Goal: Transaction & Acquisition: Download file/media

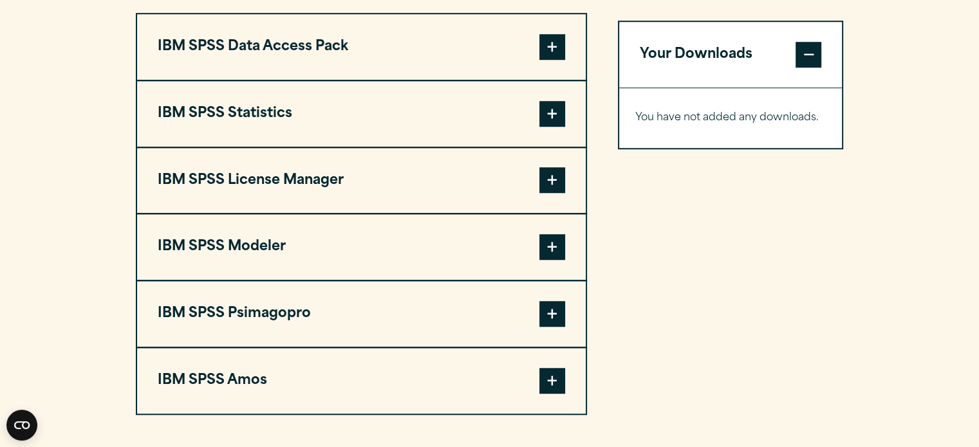
scroll to position [1009, 0]
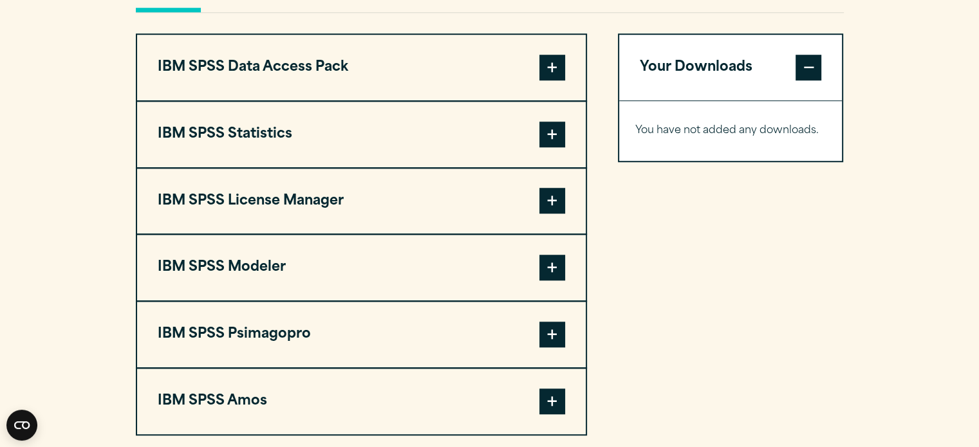
click at [556, 136] on span at bounding box center [552, 135] width 26 height 26
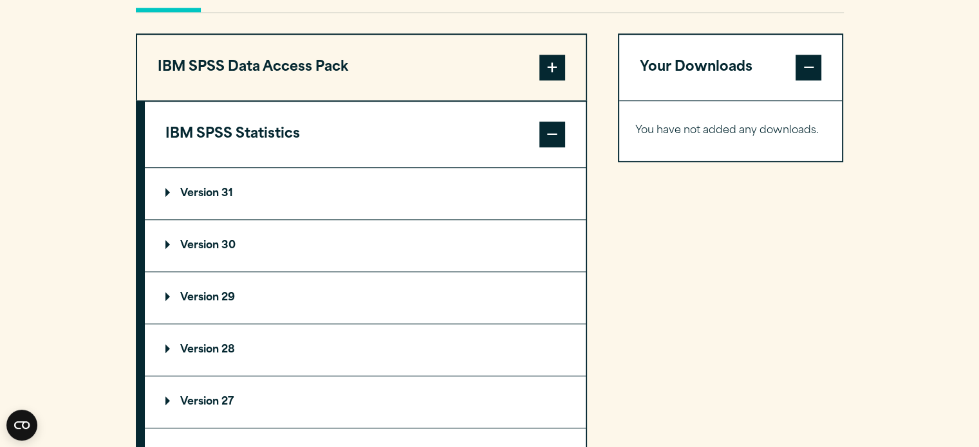
click at [214, 296] on p "Version 29" at bounding box center [200, 298] width 70 height 10
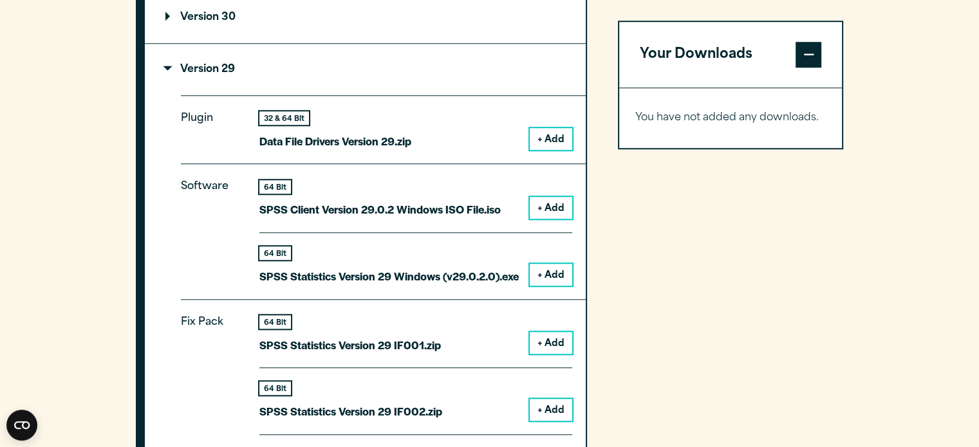
scroll to position [1238, 0]
click at [563, 275] on button "+ Add" at bounding box center [551, 274] width 42 height 22
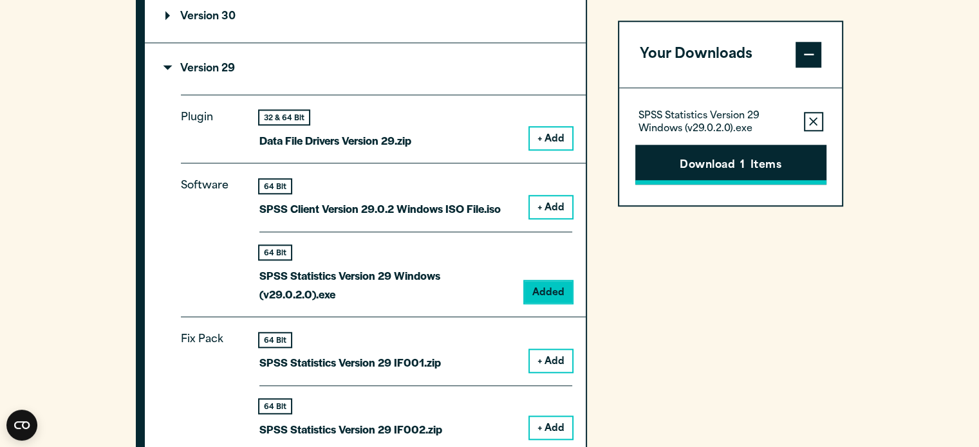
click at [759, 163] on button "Download 1 Items" at bounding box center [730, 165] width 191 height 40
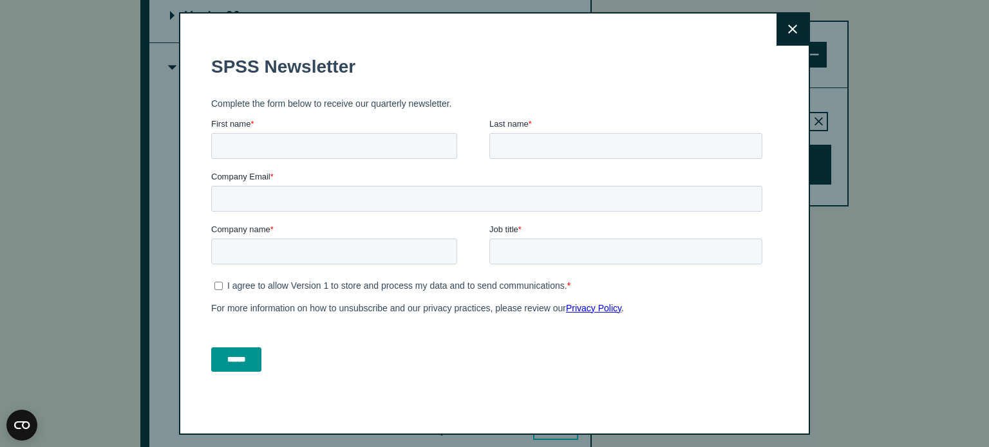
click at [790, 30] on icon at bounding box center [792, 29] width 9 height 10
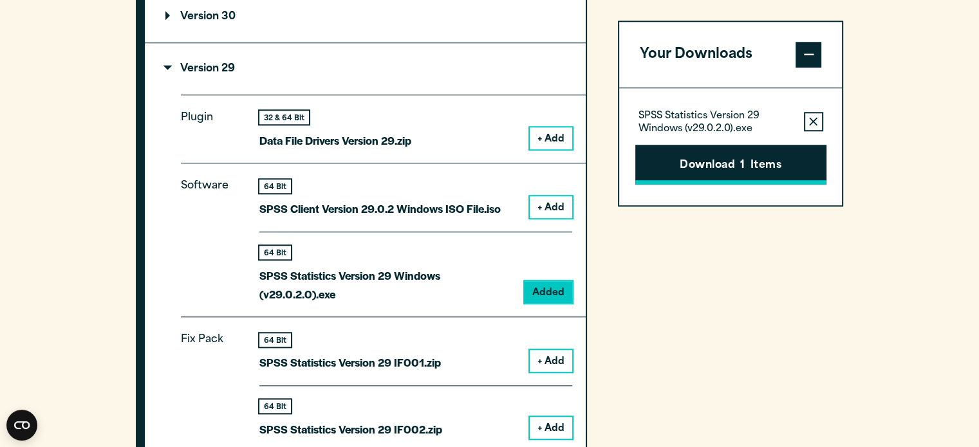
click at [754, 158] on button "Download 1 Items" at bounding box center [730, 165] width 191 height 40
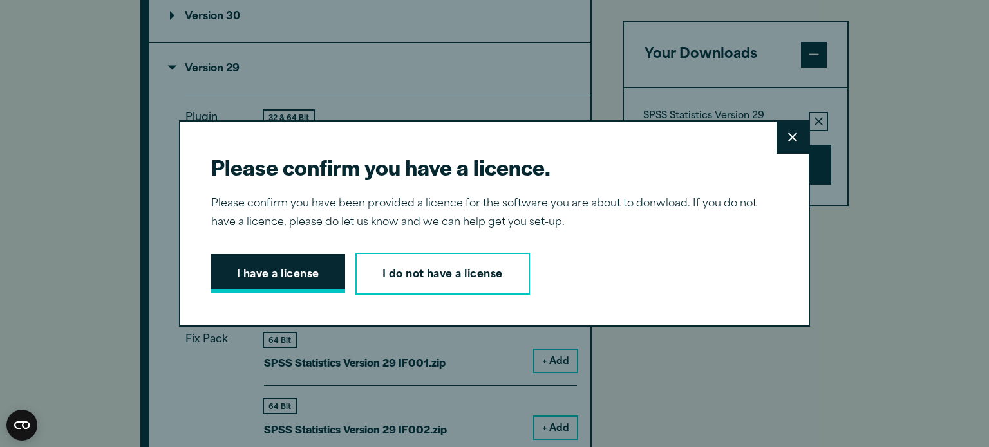
click at [264, 283] on button "I have a license" at bounding box center [278, 274] width 134 height 40
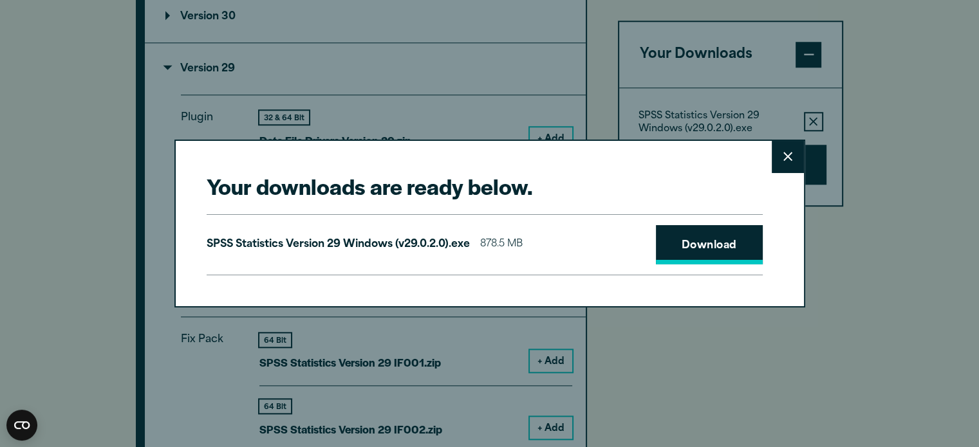
click at [707, 241] on link "Download" at bounding box center [709, 245] width 107 height 40
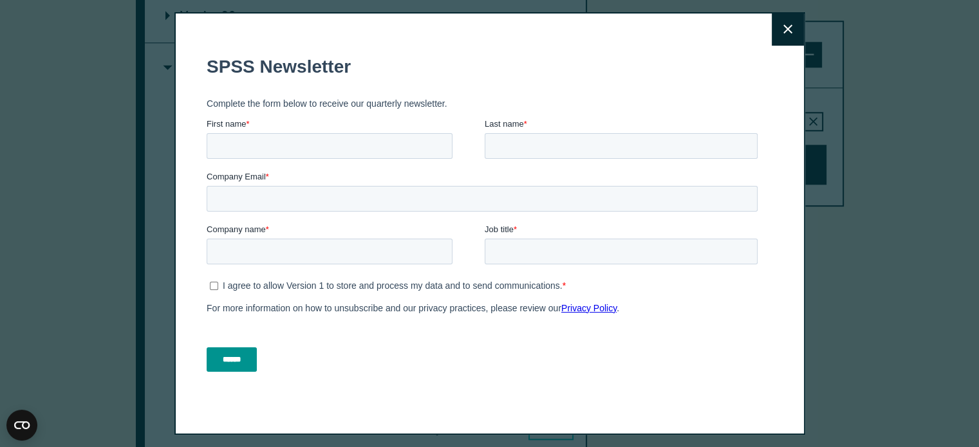
click at [788, 28] on icon at bounding box center [787, 28] width 9 height 9
